Goal: Transaction & Acquisition: Purchase product/service

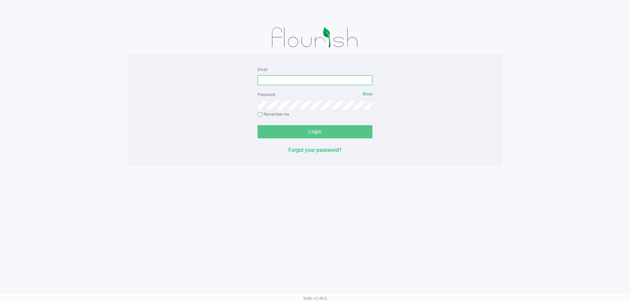
click at [294, 78] on input "Email" at bounding box center [315, 80] width 115 height 10
type input "[EMAIL_ADDRESS][DOMAIN_NAME]"
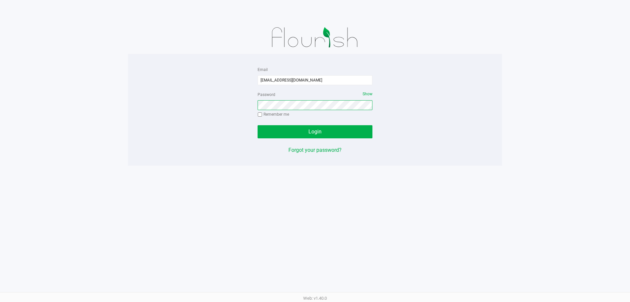
click at [258, 125] on button "Login" at bounding box center [315, 131] width 115 height 13
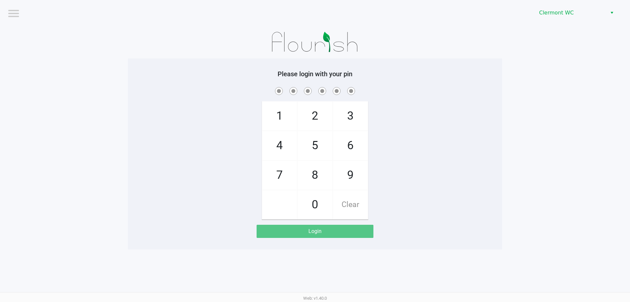
click at [449, 193] on div "1 4 7 2 5 8 0 3 6 9 Clear" at bounding box center [315, 153] width 374 height 134
checkbox input "true"
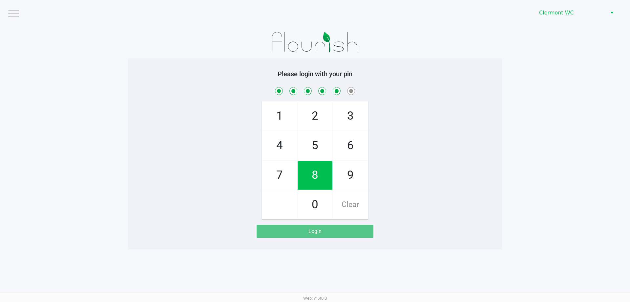
checkbox input "true"
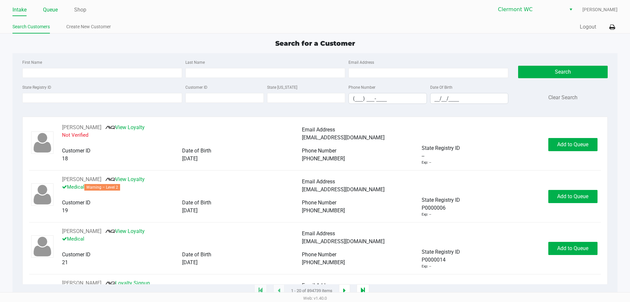
click at [55, 10] on link "Queue" at bounding box center [50, 9] width 15 height 9
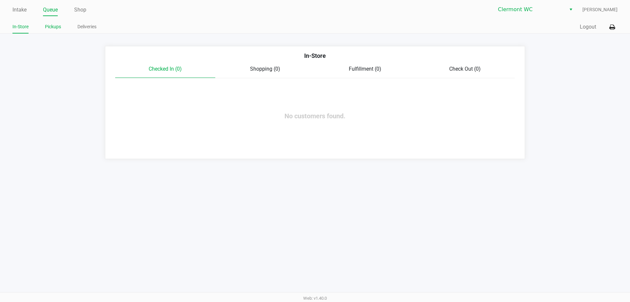
click at [46, 24] on link "Pickups" at bounding box center [53, 27] width 16 height 8
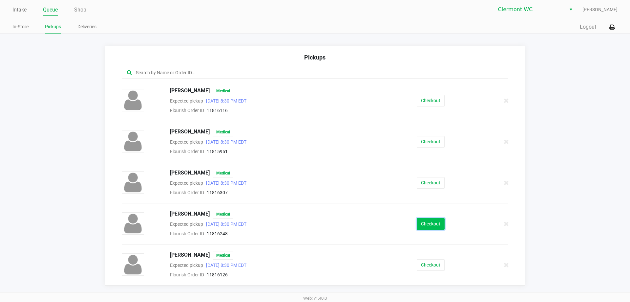
click at [435, 225] on button "Checkout" at bounding box center [431, 223] width 28 height 11
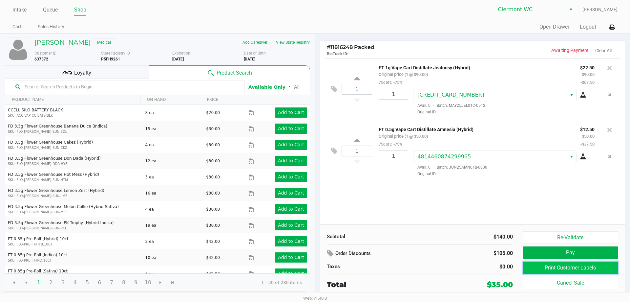
click at [575, 264] on button "Print Customer Labels" at bounding box center [571, 267] width 96 height 12
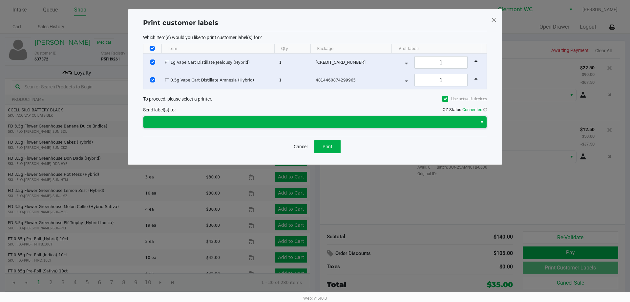
click at [318, 121] on span at bounding box center [310, 122] width 326 height 8
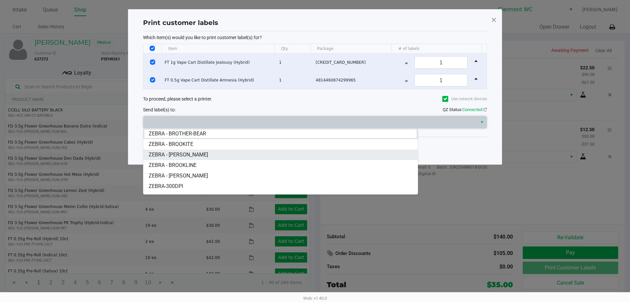
click at [219, 155] on li "ZEBRA - [PERSON_NAME]" at bounding box center [280, 154] width 274 height 11
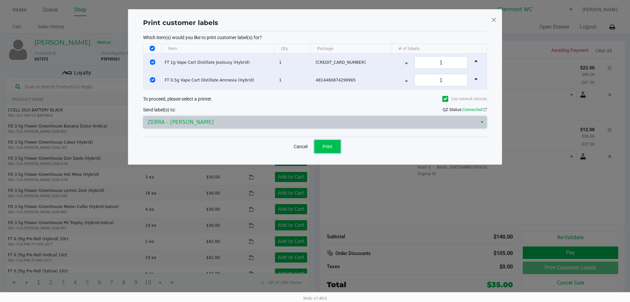
click at [332, 147] on span "Print" at bounding box center [328, 146] width 10 height 5
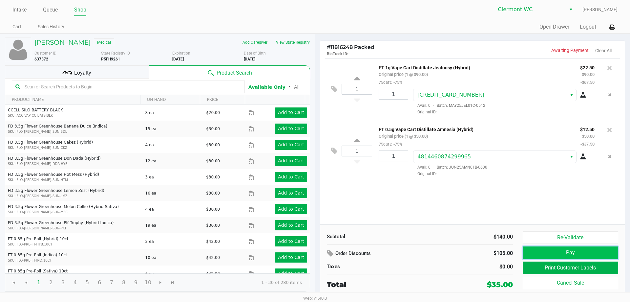
click at [568, 253] on button "Pay" at bounding box center [571, 252] width 96 height 12
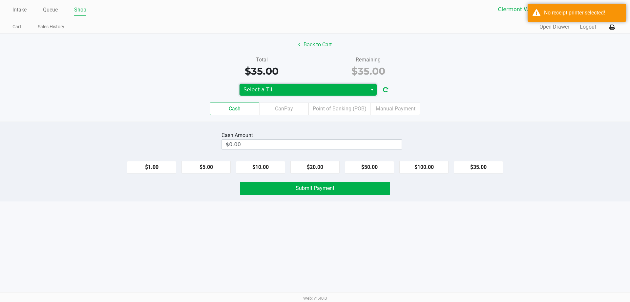
click at [334, 91] on span "Select a Till" at bounding box center [304, 90] width 120 height 8
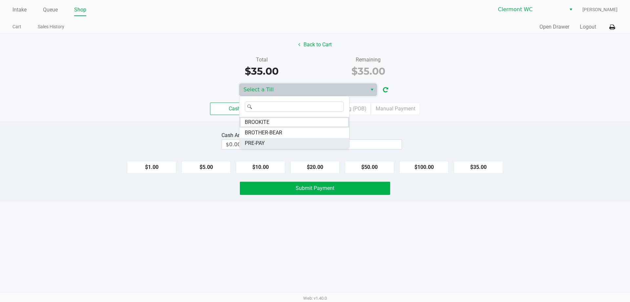
click at [317, 142] on li "PRE-PAY" at bounding box center [295, 143] width 110 height 11
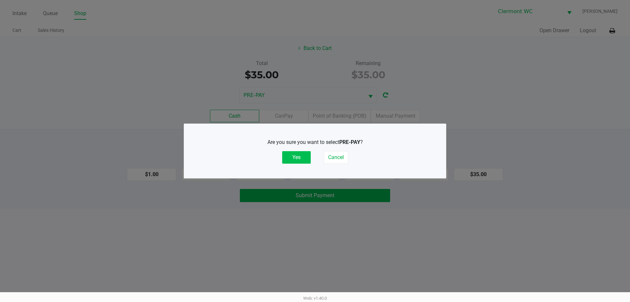
click at [304, 159] on button "Yes" at bounding box center [296, 157] width 29 height 12
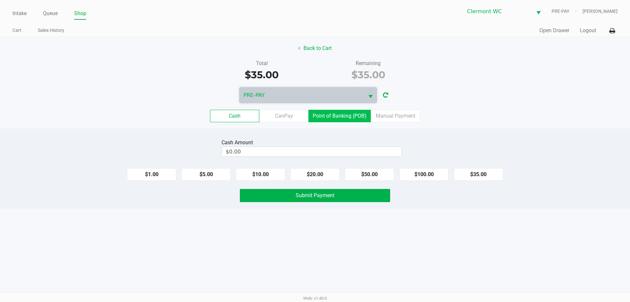
click at [348, 117] on label "Point of Banking (POB)" at bounding box center [340, 116] width 62 height 12
click at [0, 0] on 7 "Point of Banking (POB)" at bounding box center [0, 0] width 0 height 0
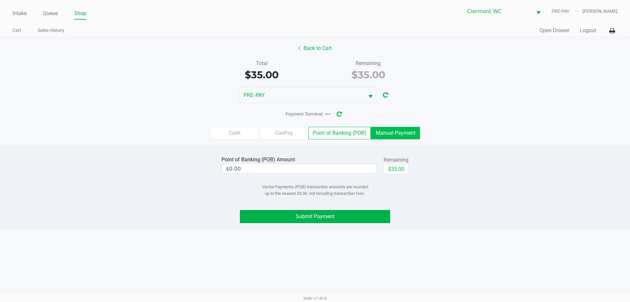
click at [396, 134] on label "Manual Payment" at bounding box center [395, 133] width 49 height 12
click at [0, 0] on 8 "Manual Payment" at bounding box center [0, 0] width 0 height 0
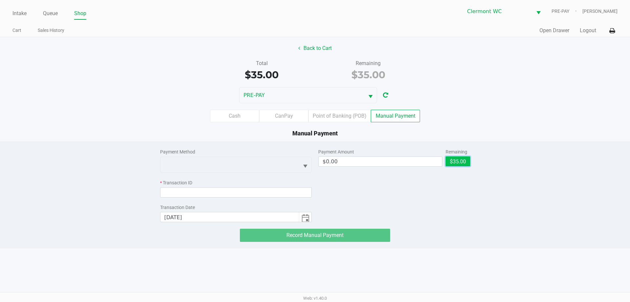
click at [460, 159] on button "$35.00" at bounding box center [458, 161] width 25 height 10
type input "$35.00"
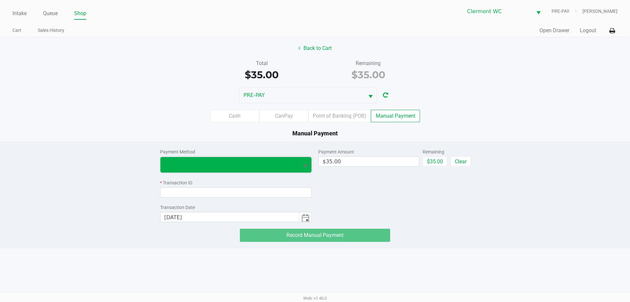
click at [224, 160] on span at bounding box center [230, 164] width 139 height 15
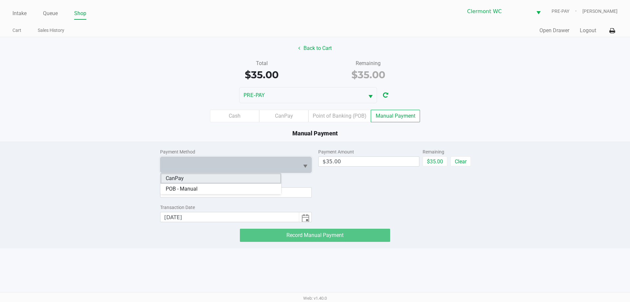
click at [225, 178] on li "CanPay" at bounding box center [221, 178] width 121 height 11
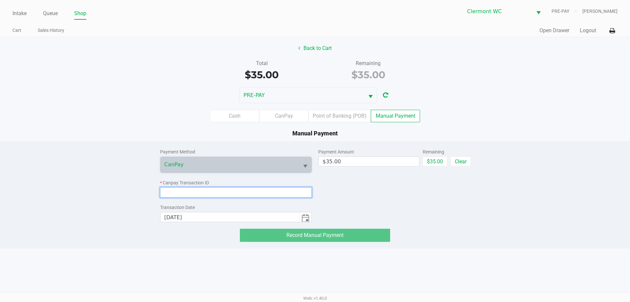
click at [226, 190] on input at bounding box center [236, 192] width 152 height 10
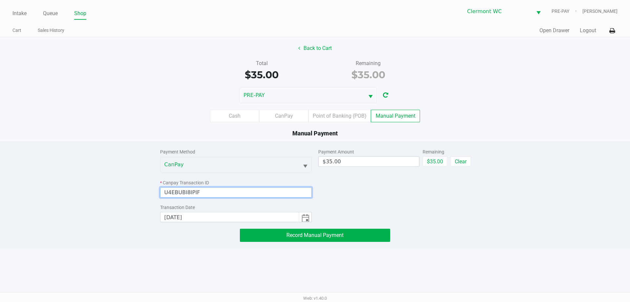
type input "U4EBUBI8IPIF"
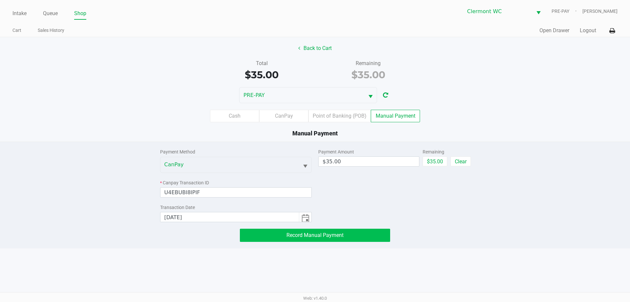
click at [351, 238] on button "Record Manual Payment" at bounding box center [315, 234] width 150 height 13
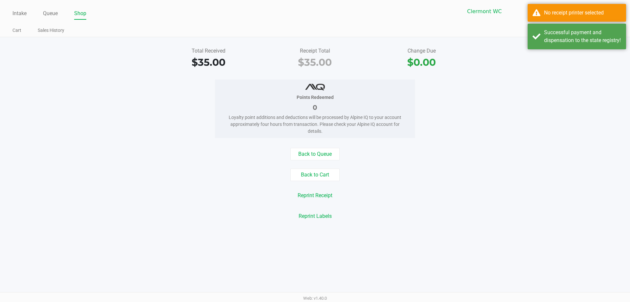
click at [560, 22] on div "Intake Queue Shop [PERSON_NAME] PRE-PAY [PERSON_NAME] Cart Sales History Quick …" at bounding box center [315, 18] width 630 height 37
click at [562, 14] on div "No receipt printer selected" at bounding box center [582, 13] width 77 height 8
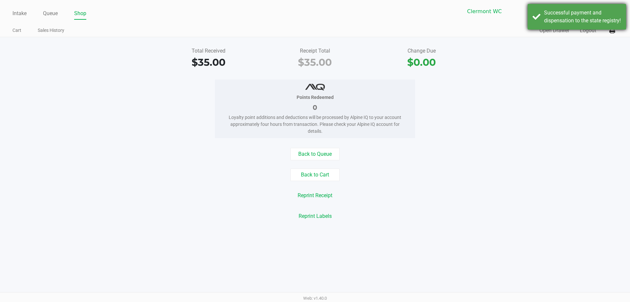
click at [559, 30] on div "Successful payment and dispensation to the state registry!" at bounding box center [577, 17] width 98 height 26
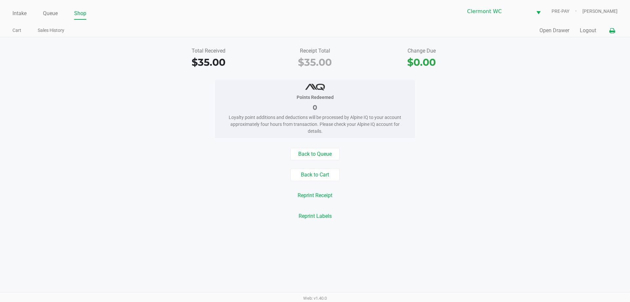
click at [611, 29] on icon at bounding box center [613, 31] width 6 height 5
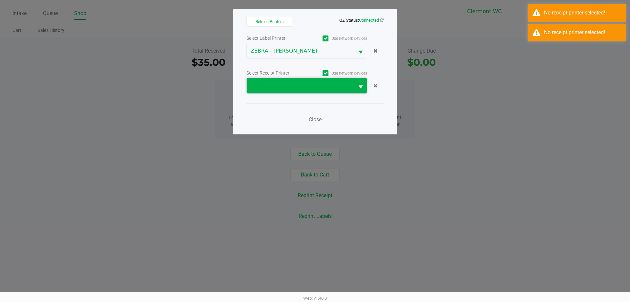
click at [344, 85] on span at bounding box center [301, 86] width 100 height 8
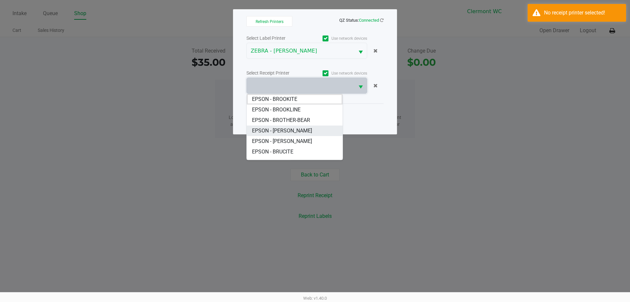
click at [316, 128] on BRUCE-BANNER "EPSON - [PERSON_NAME]" at bounding box center [295, 130] width 96 height 11
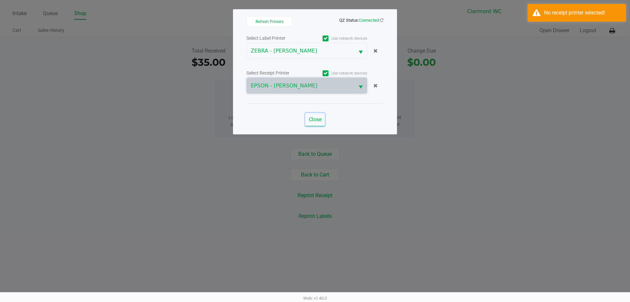
click at [314, 117] on span "Close" at bounding box center [315, 119] width 13 height 6
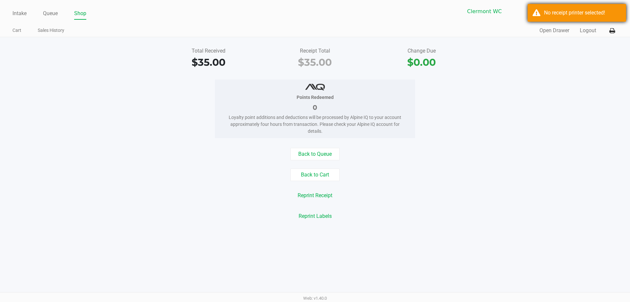
click at [557, 16] on div "No receipt printer selected!" at bounding box center [582, 13] width 77 height 8
click at [322, 193] on button "Reprint Receipt" at bounding box center [314, 195] width 43 height 12
